Goal: Information Seeking & Learning: Find specific fact

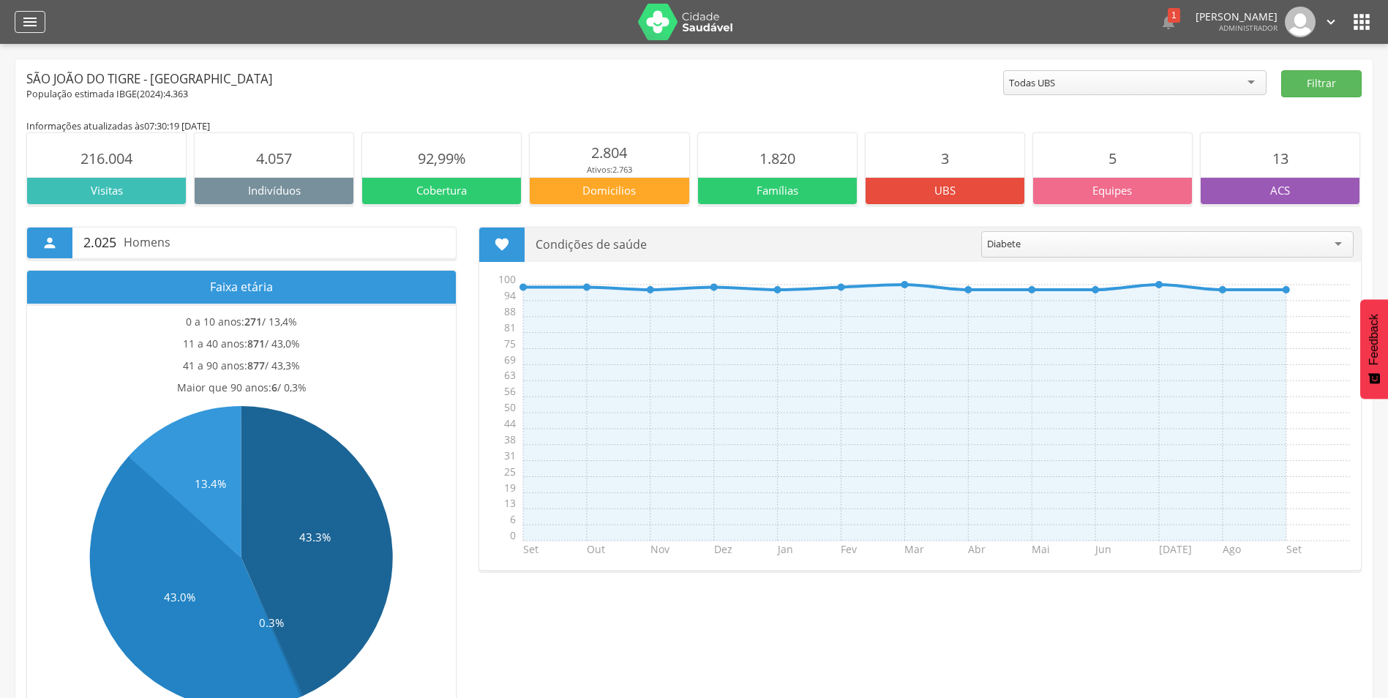
click at [21, 29] on icon "" at bounding box center [30, 22] width 18 height 18
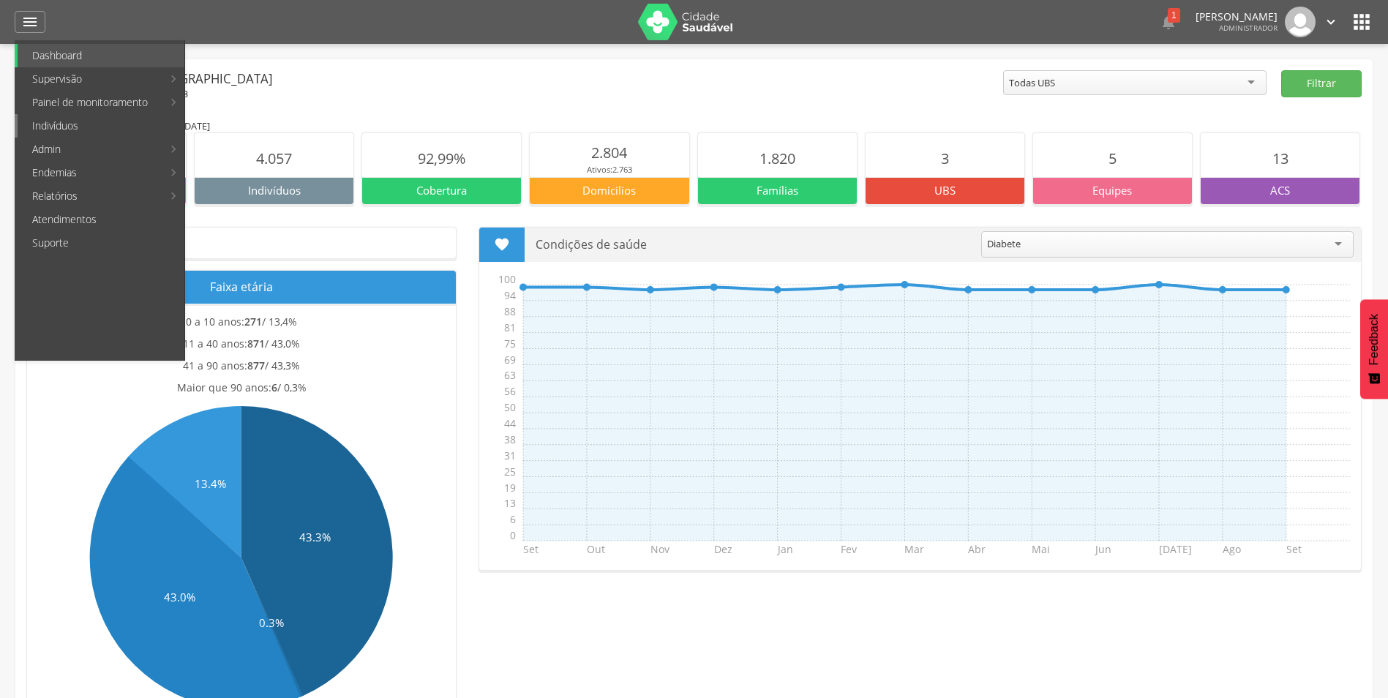
click at [82, 135] on link "Indivíduos" at bounding box center [101, 125] width 167 height 23
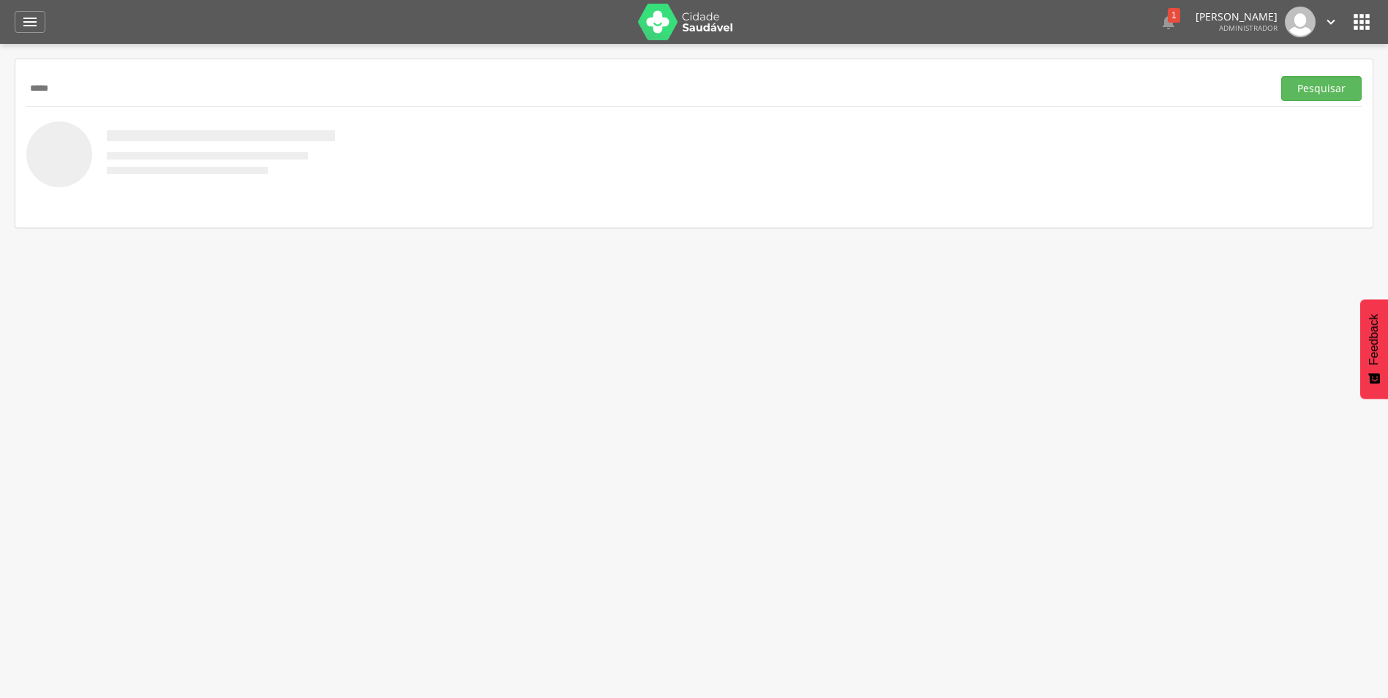
click at [1282, 76] on button "Pesquisar" at bounding box center [1322, 88] width 81 height 25
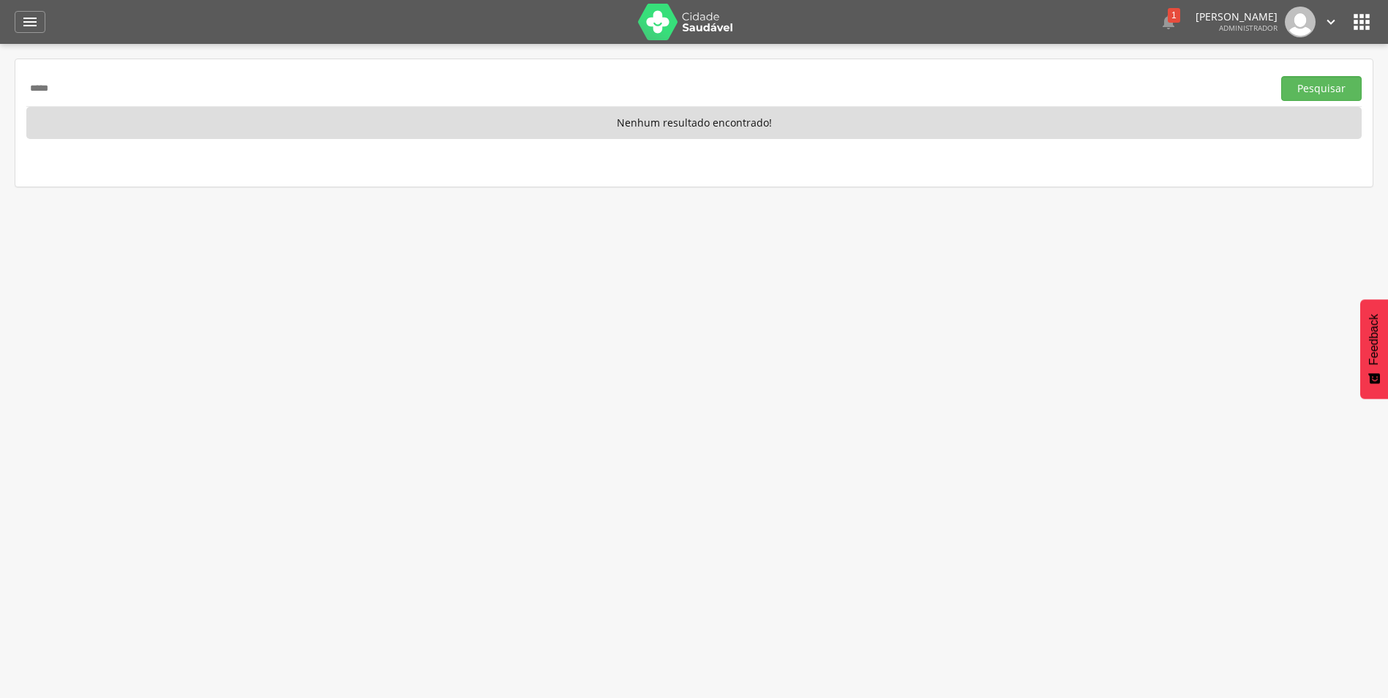
drag, startPoint x: 119, startPoint y: 92, endPoint x: 19, endPoint y: 108, distance: 101.4
click at [19, 108] on div "***** Pesquisar Nenhum resultado encontrado!" at bounding box center [694, 122] width 1358 height 127
click at [1282, 76] on button "Pesquisar" at bounding box center [1322, 88] width 81 height 25
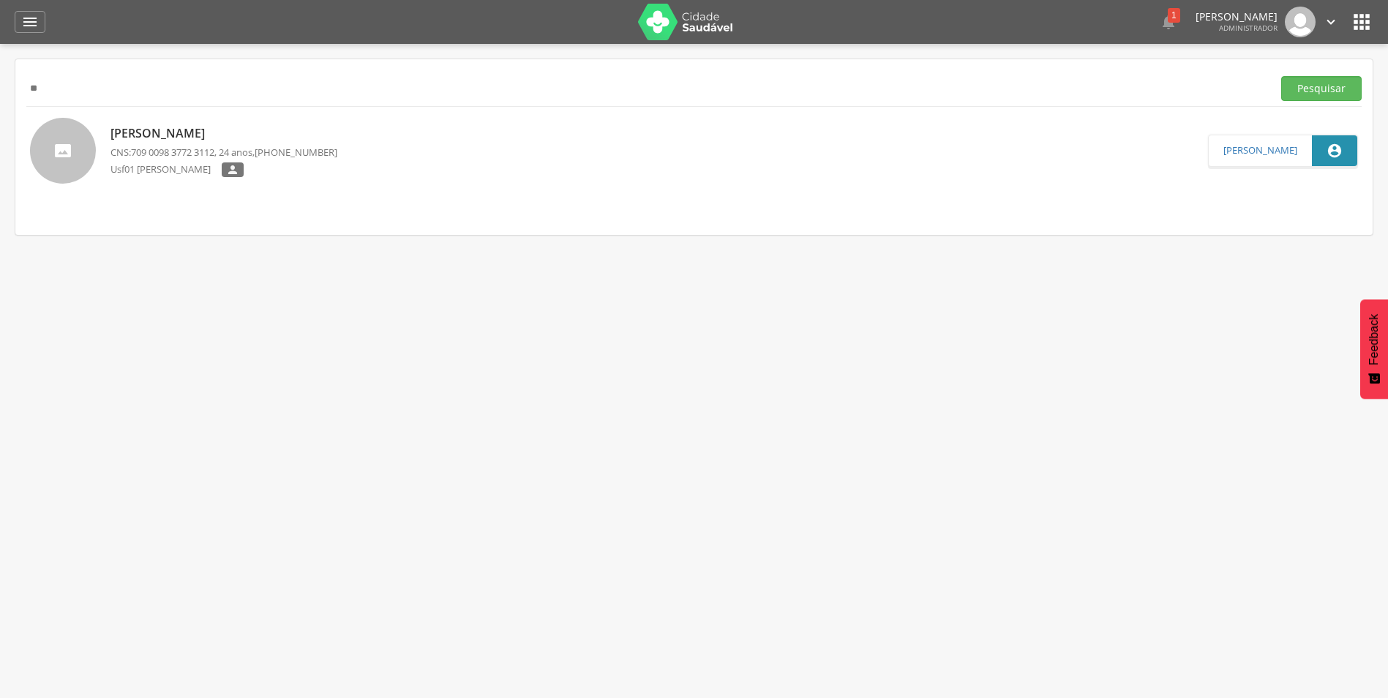
type input "*"
type input "******"
click at [1282, 76] on button "Pesquisar" at bounding box center [1322, 88] width 81 height 25
click at [183, 130] on p "[PERSON_NAME]" at bounding box center [224, 134] width 227 height 17
type input "**********"
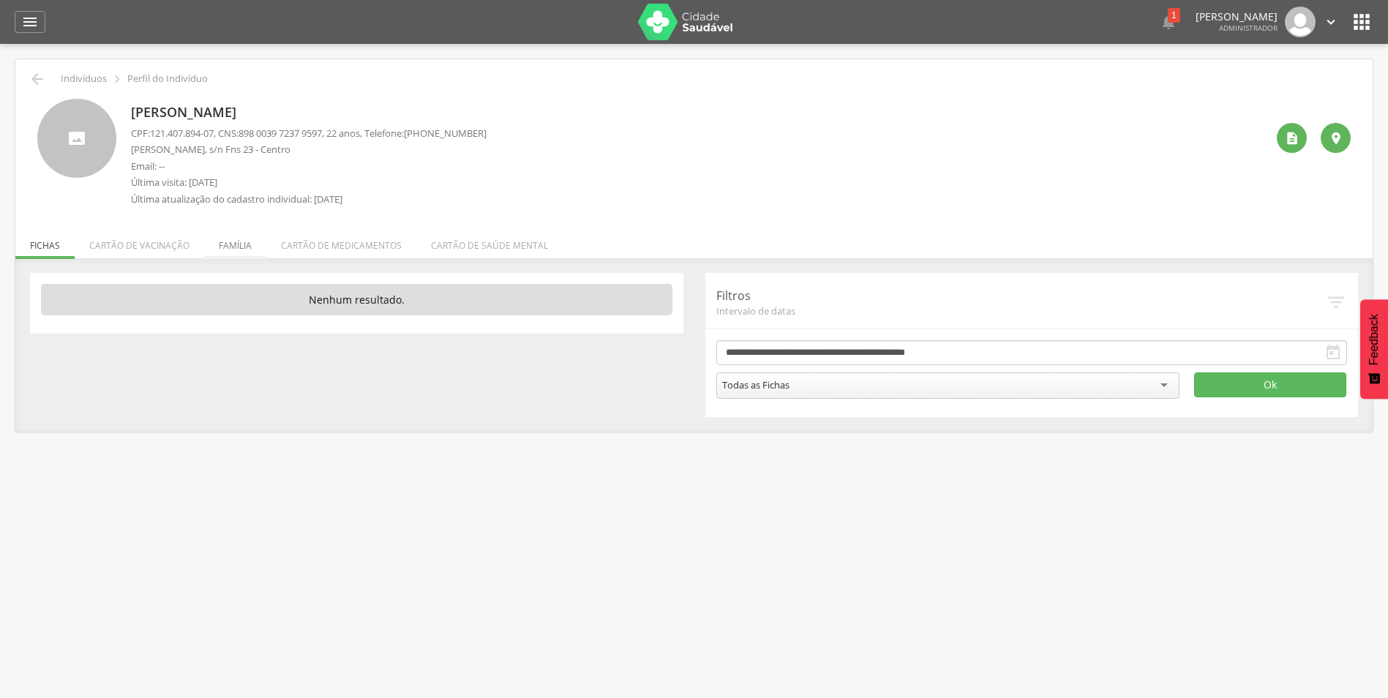
click at [231, 249] on li "Família" at bounding box center [235, 242] width 62 height 34
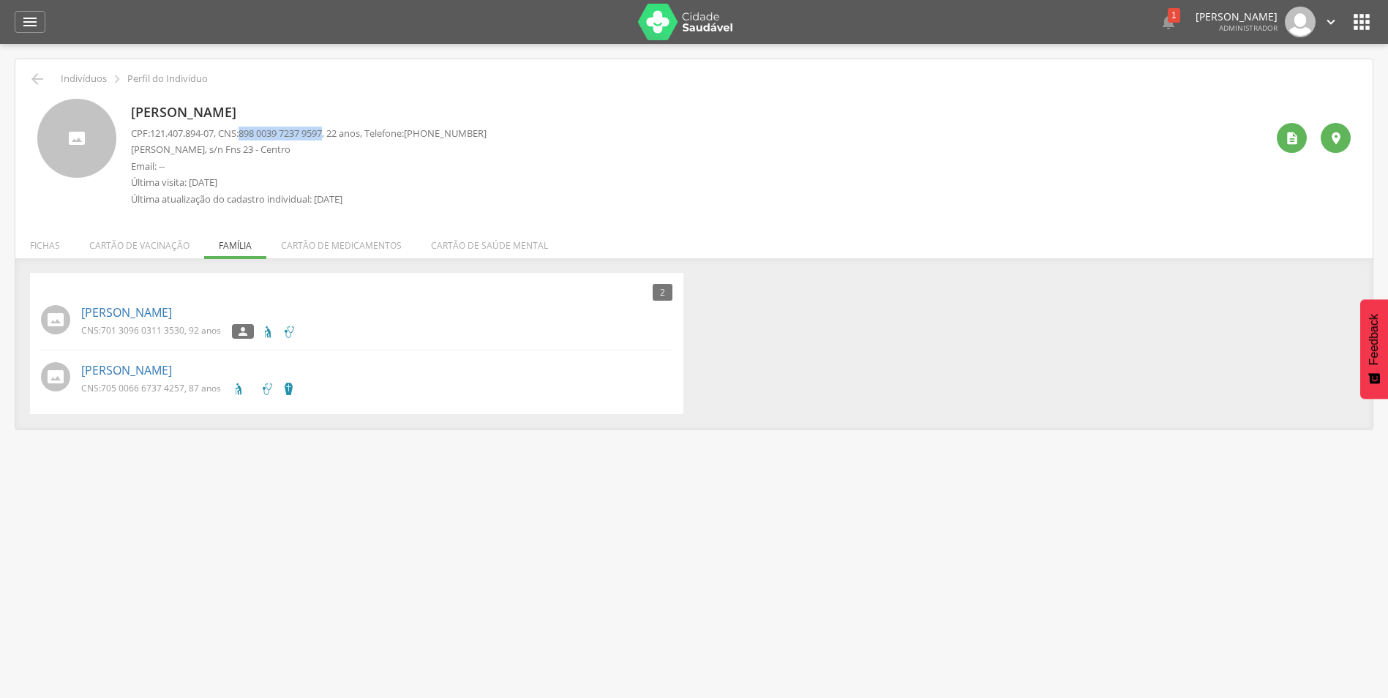
drag, startPoint x: 249, startPoint y: 133, endPoint x: 337, endPoint y: 132, distance: 87.8
click at [322, 132] on span "898 0039 7237 9597" at bounding box center [280, 133] width 83 height 13
drag, startPoint x: 337, startPoint y: 132, endPoint x: 322, endPoint y: 141, distance: 17.5
drag, startPoint x: 322, startPoint y: 141, endPoint x: 266, endPoint y: 131, distance: 57.3
click at [266, 131] on span "898 0039 7237 9597" at bounding box center [280, 133] width 83 height 13
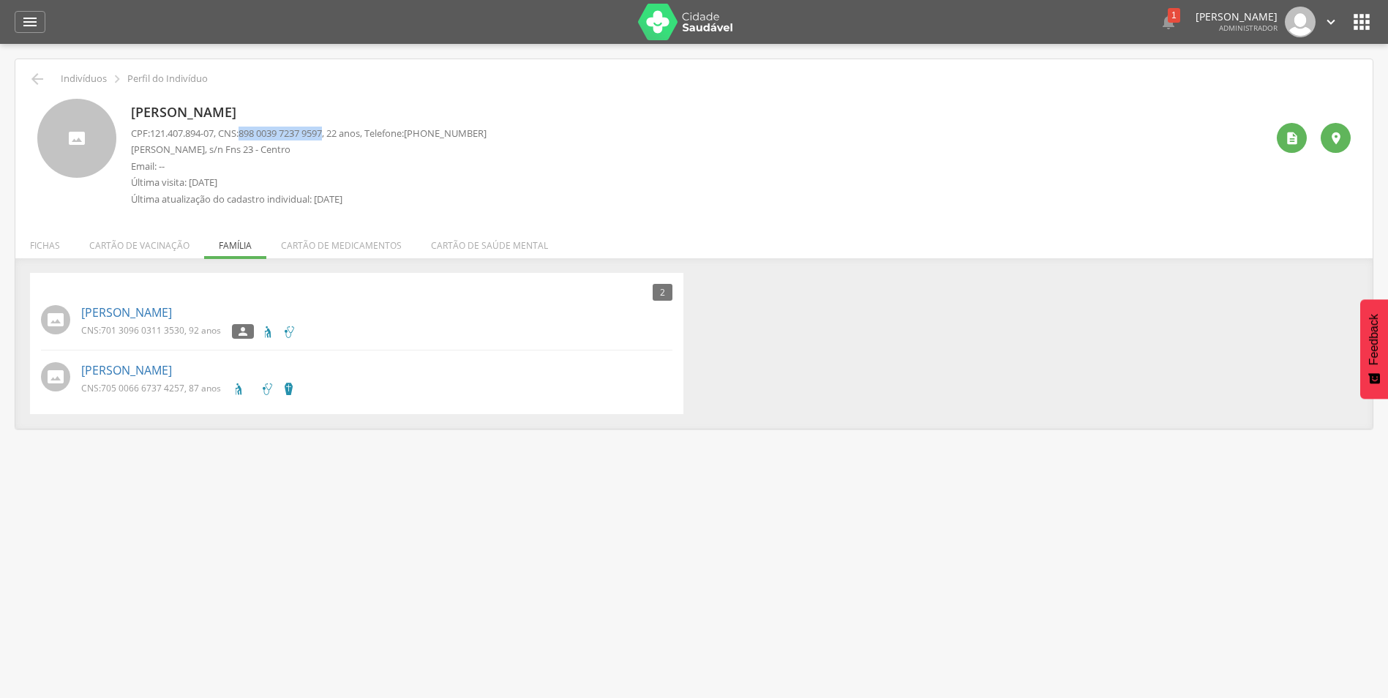
drag, startPoint x: 250, startPoint y: 135, endPoint x: 335, endPoint y: 137, distance: 85.6
click at [322, 137] on span "898 0039 7237 9597" at bounding box center [280, 133] width 83 height 13
copy span "898 0039 7237 9597"
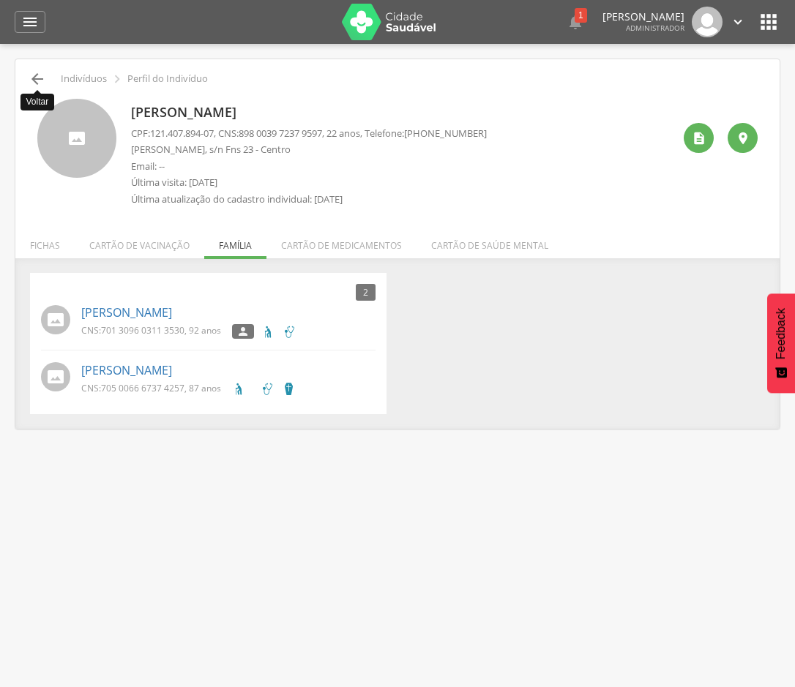
click at [45, 81] on icon "" at bounding box center [38, 79] width 18 height 18
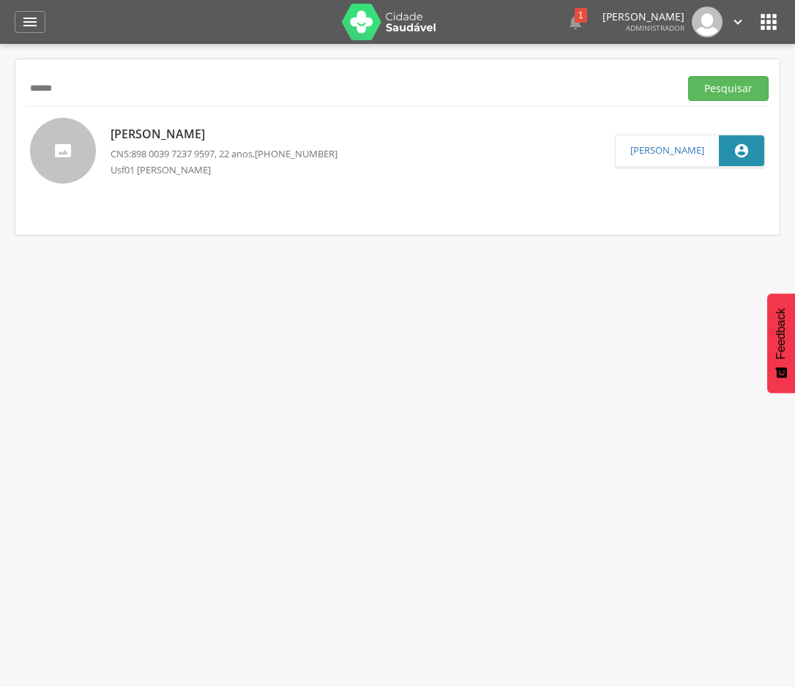
drag, startPoint x: 57, startPoint y: 88, endPoint x: 1, endPoint y: 92, distance: 55.8
click at [1, 92] on div " Supervisão  Distritos  Ubs adicionar ubs  Coordenador: - São João do Tigre…" at bounding box center [397, 387] width 795 height 687
type input "**********"
click at [688, 76] on button "Pesquisar" at bounding box center [728, 88] width 81 height 25
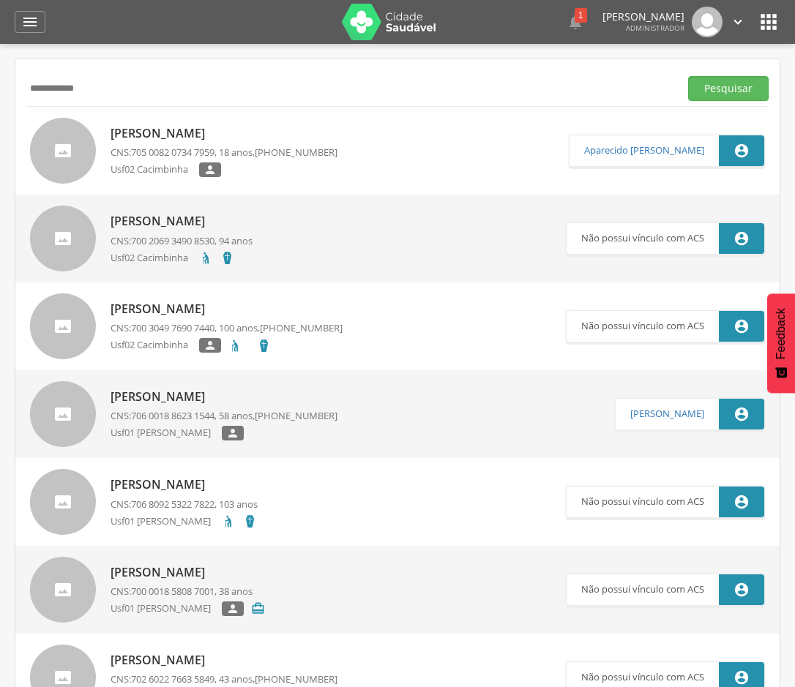
click at [217, 130] on p "[PERSON_NAME]" at bounding box center [224, 133] width 227 height 17
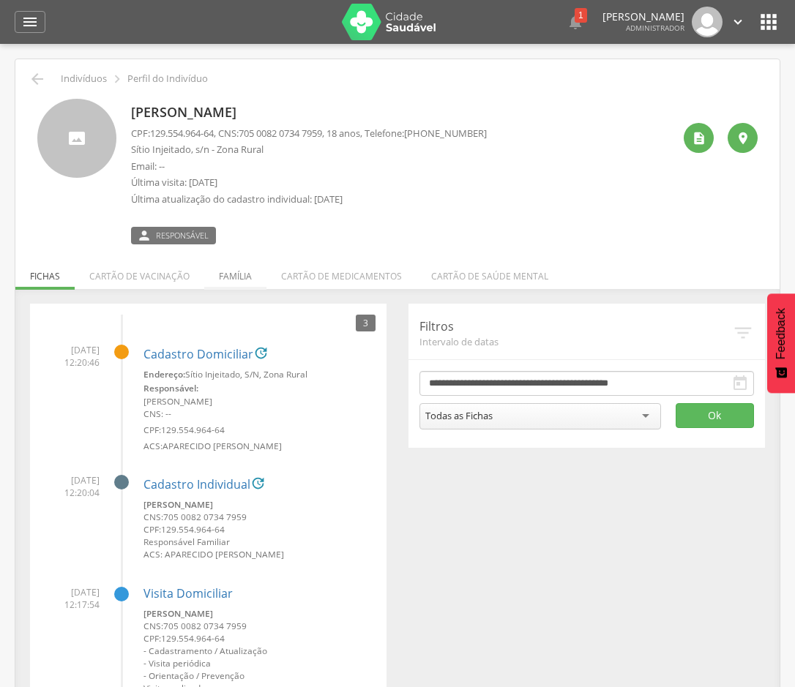
click at [222, 280] on li "Família" at bounding box center [235, 272] width 62 height 34
